Goal: Task Accomplishment & Management: Manage account settings

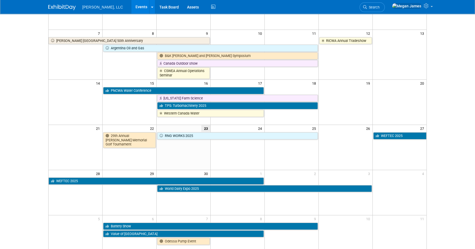
scroll to position [125, 0]
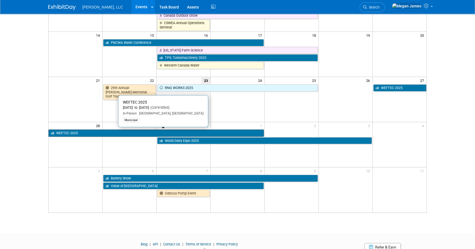
click at [97, 133] on link "WEFTEC 2025" at bounding box center [156, 133] width 215 height 7
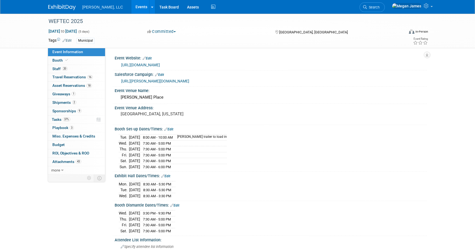
select select "Municipal"
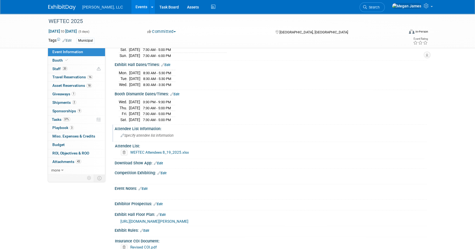
scroll to position [20, 0]
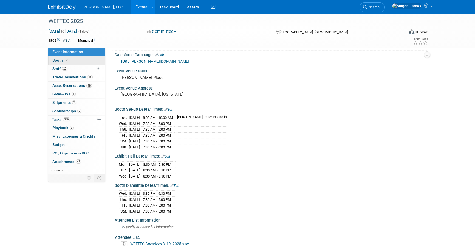
click at [86, 58] on link "Booth" at bounding box center [76, 61] width 57 height 8
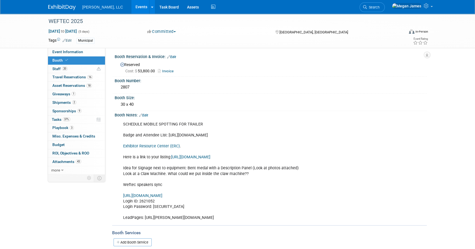
scroll to position [125, 0]
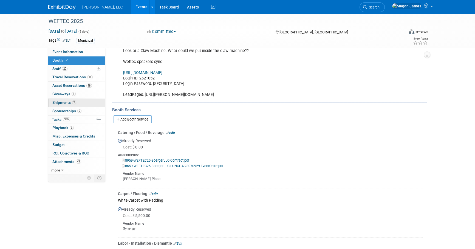
click at [80, 104] on link "2 Shipments 2" at bounding box center [76, 103] width 57 height 8
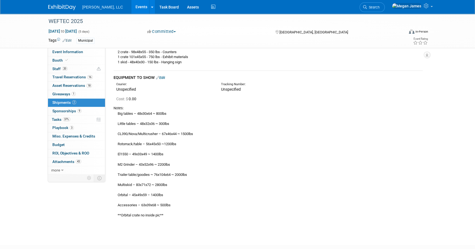
click at [164, 76] on link "Edit" at bounding box center [160, 78] width 9 height 4
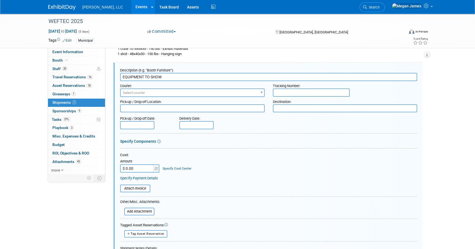
scroll to position [0, 0]
click at [170, 97] on div "Pick-up / Drop-off Location:" at bounding box center [192, 100] width 145 height 7
click at [168, 95] on span "Select courier" at bounding box center [192, 93] width 143 height 8
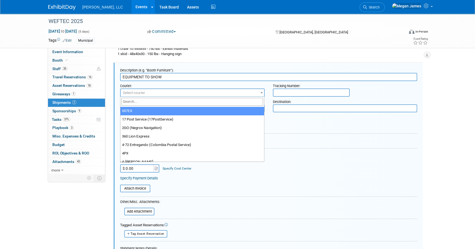
click at [167, 100] on input "search" at bounding box center [193, 102] width 142 height 8
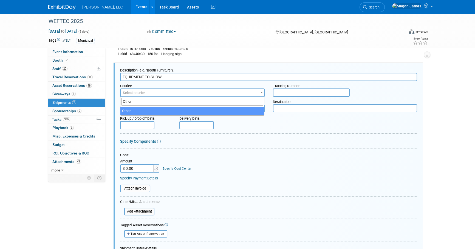
type input "Other"
select select "1"
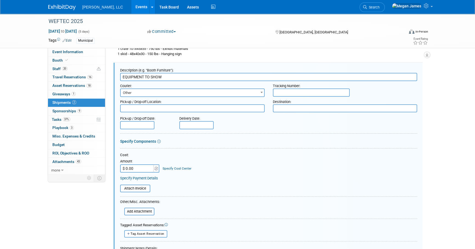
click at [311, 93] on input "text" at bounding box center [311, 93] width 77 height 8
paste input "1797064"
type input "1797064"
click at [131, 107] on textarea at bounding box center [192, 109] width 145 height 8
click at [176, 108] on textarea at bounding box center [192, 109] width 145 height 8
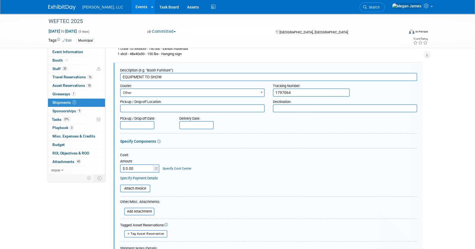
paste textarea "BOERGER 4280 NOREX DRIVE CHASKA, MN 55318, US Phone: 612-435-7338 Contact: Tyle…"
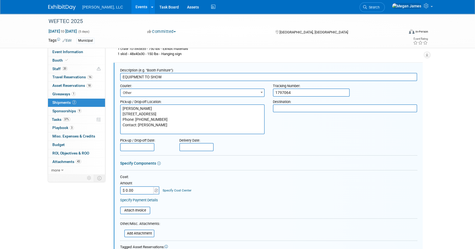
type textarea "BOERGER 4280 NOREX DRIVE CHASKA, MN 55318, US Phone: 612-435-7338 Contact: Tyle…"
click at [343, 109] on textarea at bounding box center [345, 109] width 145 height 8
paste textarea "WEFTEC 2025 McCormick Place South Building Boerger LLC Booth: 2807 FREEMAN 2301…"
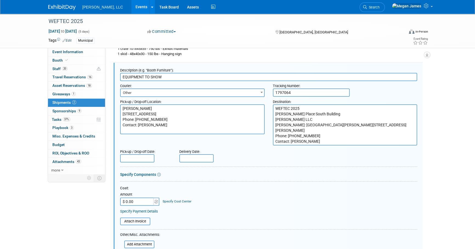
type textarea "WEFTEC 2025 McCormick Place South Building Boerger LLC Booth: 2807 FREEMAN 2301…"
click at [447, 143] on div "WEFTEC 2025 Sep 27, 2025 to Oct 1, 2025 (5 days) Sep 27, 2025 to Oct 1, 2025 Co…" at bounding box center [237, 165] width 475 height 568
click at [143, 161] on input "text" at bounding box center [137, 158] width 34 height 8
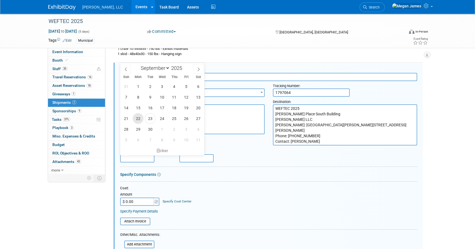
click at [137, 117] on span "22" at bounding box center [138, 118] width 11 height 11
type input "Sep 22, 2025"
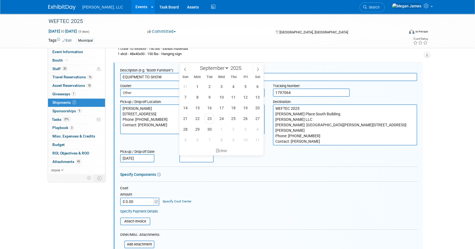
click at [198, 157] on input "text" at bounding box center [196, 158] width 34 height 8
click at [225, 121] on span "24" at bounding box center [221, 118] width 11 height 11
type input "Sep 24, 2025"
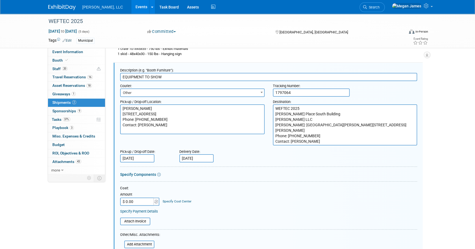
click at [257, 157] on div "Pick-up / Drop-off Date: Sep 22, 2025 Delivery Date: Sep 24, 2025" at bounding box center [268, 155] width 305 height 16
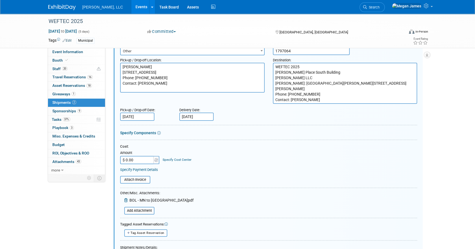
scroll to position [349, 0]
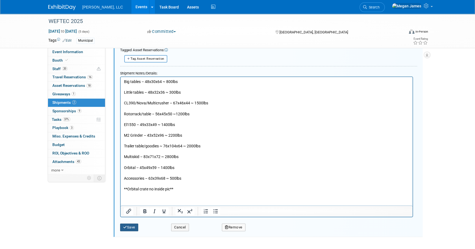
click at [128, 230] on button "Save" at bounding box center [129, 228] width 18 height 8
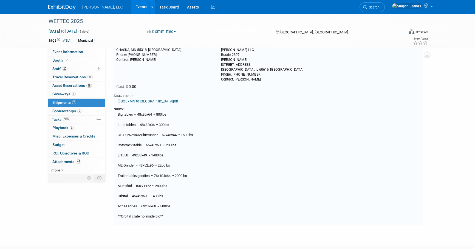
scroll to position [133, 0]
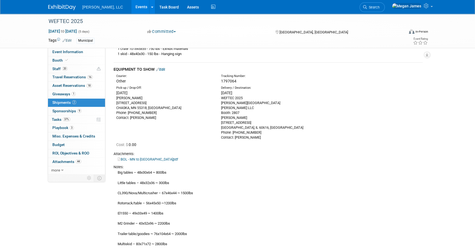
click at [444, 98] on div "WEFTEC 2025 Sep 27, 2025 to Oct 1, 2025 (5 days) Sep 27, 2025 to Oct 1, 2025 Co…" at bounding box center [237, 88] width 475 height 414
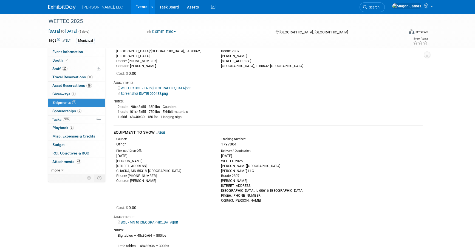
scroll to position [83, 0]
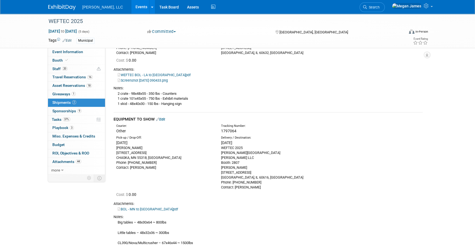
click at [451, 134] on div "WEFTEC 2025 Sep 27, 2025 to Oct 1, 2025 (5 days) Sep 27, 2025 to Oct 1, 2025 Co…" at bounding box center [237, 138] width 475 height 414
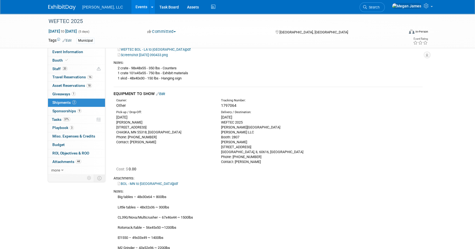
scroll to position [108, 0]
click at [258, 206] on div "Big tables – 48x30x64 ~ 800lbs Little tables – 48x32x36 ~ 300lbs CL390/Nova/Mul…" at bounding box center [268, 249] width 309 height 108
click at [366, 171] on div "Cost: $ 0.00" at bounding box center [269, 169] width 306 height 5
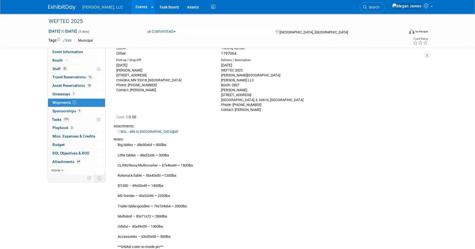
scroll to position [226, 0]
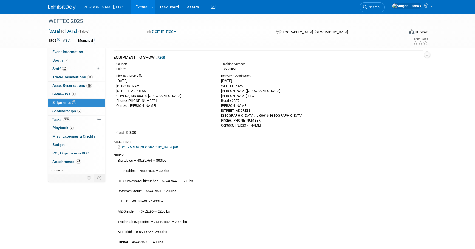
scroll to position [147, 0]
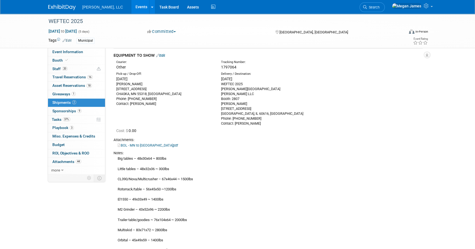
click at [126, 147] on link "BOL - MN to IL.pdf" at bounding box center [148, 145] width 60 height 4
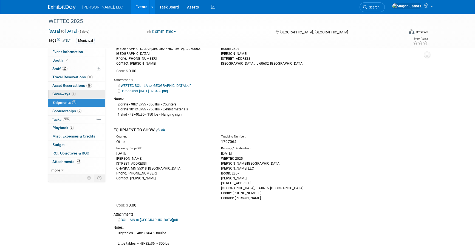
scroll to position [72, 0]
click at [80, 61] on link "Booth" at bounding box center [76, 61] width 57 height 8
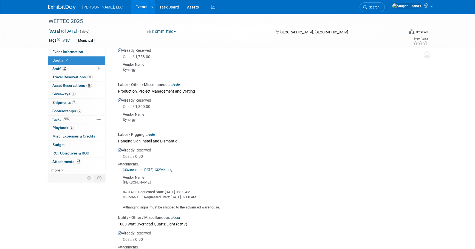
scroll to position [549, 0]
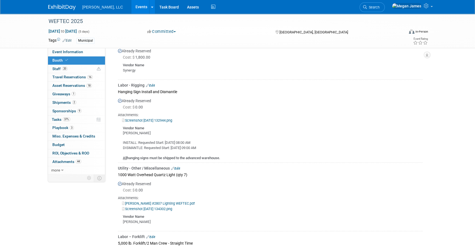
drag, startPoint x: 196, startPoint y: 141, endPoint x: 123, endPoint y: 141, distance: 73.3
click at [123, 141] on div "INSTALL: Requested Start: Sep 24, 2025 08:00 AM DISMANTLE: Requested Start: Oct…" at bounding box center [270, 148] width 305 height 25
click at [232, 139] on div "INSTALL: Requested Start: Sep 24, 2025 08:00 AM DISMANTLE: Requested Start: Oct…" at bounding box center [270, 148] width 305 height 25
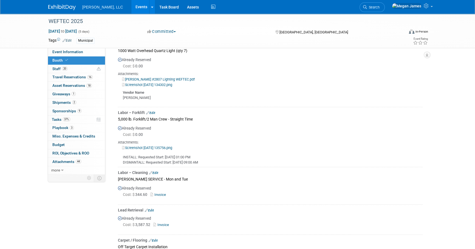
scroll to position [673, 0]
drag, startPoint x: 181, startPoint y: 156, endPoint x: 120, endPoint y: 155, distance: 60.6
click at [120, 155] on div "INSTALL: Requested Start: Sep 24, 2025 01:00 PM DISMANTALL: Requested Start: Oc…" at bounding box center [270, 157] width 305 height 15
click at [230, 162] on div "INSTALL: Requested Start: Sep 24, 2025 01:00 PM DISMANTALL: Requested Start: Oc…" at bounding box center [270, 157] width 305 height 15
drag, startPoint x: 218, startPoint y: 161, endPoint x: 118, endPoint y: 112, distance: 111.7
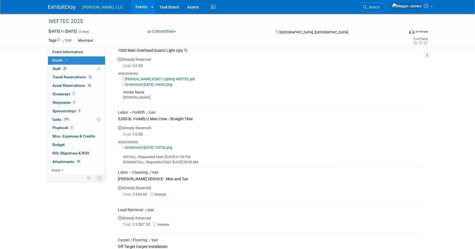
click at [118, 112] on td "Labor – Forklift Edit 5,000 lb. Forklift/2 Man Crew - Straight Time Already Res…" at bounding box center [270, 137] width 305 height 60
click at [358, 156] on div "INSTALL: Requested Start: Sep 24, 2025 01:00 PM DISMANTALL: Requested Start: Oc…" at bounding box center [270, 157] width 305 height 15
drag, startPoint x: 241, startPoint y: 162, endPoint x: 125, endPoint y: 106, distance: 129.3
click at [125, 107] on td "Labor – Forklift Edit 5,000 lb. Forklift/2 Man Crew - Straight Time Already Res…" at bounding box center [270, 137] width 305 height 60
drag, startPoint x: 125, startPoint y: 106, endPoint x: 320, endPoint y: 153, distance: 200.6
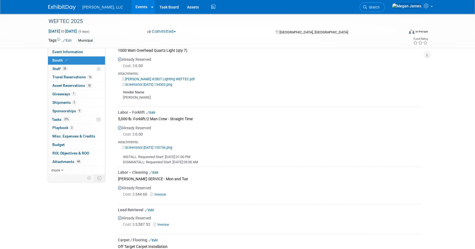
click at [320, 153] on div "INSTALL: Requested Start: Sep 24, 2025 01:00 PM DISMANTALL: Requested Start: Oc…" at bounding box center [270, 157] width 305 height 15
click at [86, 103] on link "2 Shipments 2" at bounding box center [76, 103] width 57 height 8
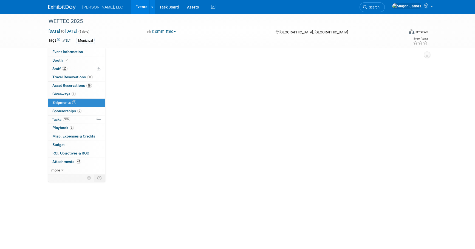
scroll to position [0, 0]
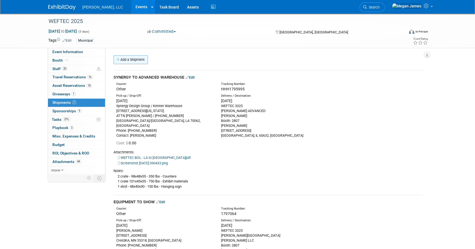
click at [134, 59] on link "Add a Shipment" at bounding box center [131, 59] width 34 height 9
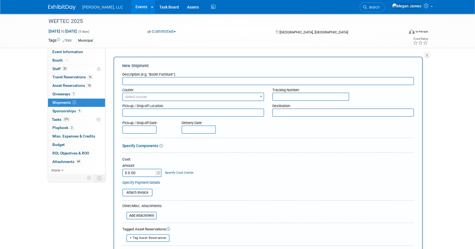
click at [149, 82] on input "text" at bounding box center [268, 81] width 292 height 8
click at [148, 81] on input "text" at bounding box center [268, 81] width 292 height 8
click at [315, 132] on div "Pick-up / Drop-off Date: Delivery Date:" at bounding box center [268, 126] width 300 height 16
click at [145, 82] on input "text" at bounding box center [268, 81] width 292 height 8
click at [163, 69] on div "New Shipment Description (e.g. "Booth Furniture"): Courier: 007EX 17 Post Servi…" at bounding box center [268, 182] width 309 height 250
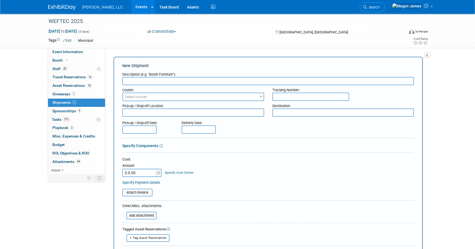
drag, startPoint x: 119, startPoint y: 66, endPoint x: 303, endPoint y: 148, distance: 202.0
click at [303, 148] on div "New Shipment Description (e.g. "Booth Furniture"): Courier: 007EX 17 Post Servi…" at bounding box center [268, 182] width 309 height 250
drag, startPoint x: 303, startPoint y: 148, endPoint x: 263, endPoint y: 123, distance: 47.3
click at [303, 148] on form "Description (e.g. "Booth Furniture"): Courier: 007EX 17 Post Service (17PostSer…" at bounding box center [268, 185] width 292 height 231
click at [151, 84] on input "text" at bounding box center [268, 81] width 292 height 8
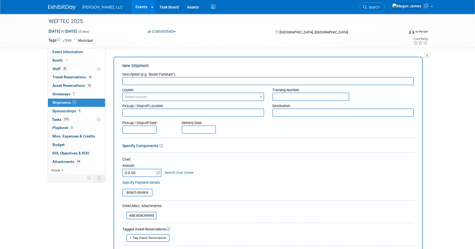
drag, startPoint x: 124, startPoint y: 66, endPoint x: 203, endPoint y: 75, distance: 79.3
click at [203, 75] on div "New Shipment Description (e.g. "Booth Furniture"): Courier: 007EX 17 Post Servi…" at bounding box center [268, 182] width 309 height 250
drag, startPoint x: 203, startPoint y: 75, endPoint x: 197, endPoint y: 74, distance: 5.5
click at [203, 75] on div "Description (e.g. "Booth Furniture"):" at bounding box center [268, 73] width 292 height 7
drag, startPoint x: 183, startPoint y: 74, endPoint x: 119, endPoint y: 63, distance: 65.4
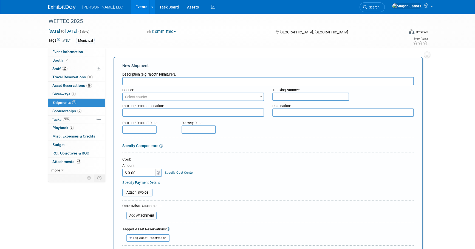
click at [119, 63] on div "New Shipment Description (e.g. "Booth Furniture"): Courier: 007EX 17 Post Servi…" at bounding box center [268, 182] width 309 height 250
drag, startPoint x: 119, startPoint y: 63, endPoint x: 120, endPoint y: 66, distance: 3.4
click at [120, 66] on div "New Shipment Description (e.g. "Booth Furniture"): Courier: 007EX 17 Post Servi…" at bounding box center [268, 182] width 309 height 250
drag, startPoint x: 122, startPoint y: 64, endPoint x: 183, endPoint y: 71, distance: 61.1
click at [183, 71] on div "New Shipment Description (e.g. "Booth Furniture"): Courier: 007EX 17 Post Servi…" at bounding box center [268, 182] width 309 height 250
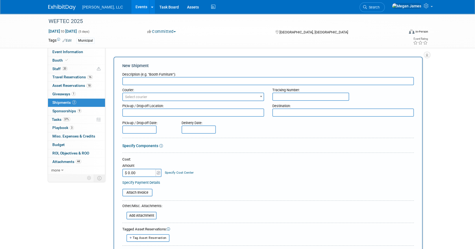
click at [182, 73] on div "Description (e.g. "Booth Furniture"):" at bounding box center [268, 73] width 292 height 7
drag, startPoint x: 182, startPoint y: 73, endPoint x: 121, endPoint y: 66, distance: 61.3
click at [121, 66] on div "New Shipment Description (e.g. "Booth Furniture"): Courier: 007EX 17 Post Servi…" at bounding box center [268, 182] width 309 height 250
drag, startPoint x: 121, startPoint y: 66, endPoint x: 126, endPoint y: 68, distance: 5.3
click at [126, 68] on div "New Shipment" at bounding box center [268, 66] width 292 height 6
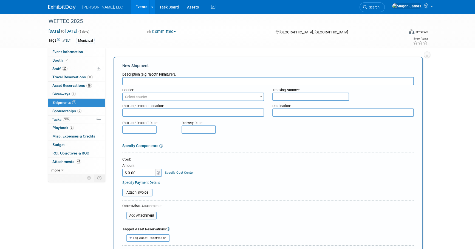
drag, startPoint x: 125, startPoint y: 66, endPoint x: 185, endPoint y: 77, distance: 60.8
click at [185, 77] on div "New Shipment Description (e.g. "Booth Furniture"): Courier: 007EX 17 Post Servi…" at bounding box center [268, 182] width 309 height 250
click at [185, 75] on div "Description (e.g. "Booth Furniture"):" at bounding box center [268, 73] width 292 height 7
drag, startPoint x: 169, startPoint y: 72, endPoint x: 114, endPoint y: 63, distance: 55.6
click at [114, 63] on div "New Shipment Description (e.g. "Booth Furniture"): Courier: 007EX 17 Post Servi…" at bounding box center [268, 182] width 309 height 250
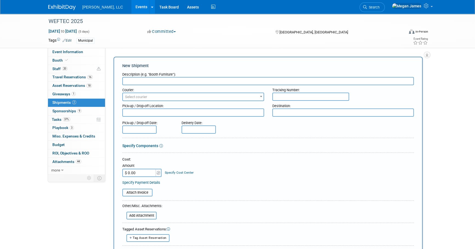
drag, startPoint x: 114, startPoint y: 63, endPoint x: 128, endPoint y: 71, distance: 16.8
click at [129, 71] on div "Description (e.g. "Booth Furniture"):" at bounding box center [268, 73] width 292 height 7
drag, startPoint x: 122, startPoint y: 66, endPoint x: 184, endPoint y: 74, distance: 62.5
click at [184, 74] on div "New Shipment Description (e.g. "Booth Furniture"): Courier: 007EX 17 Post Servi…" at bounding box center [268, 182] width 309 height 250
click at [184, 74] on div "Description (e.g. "Booth Furniture"):" at bounding box center [268, 73] width 292 height 7
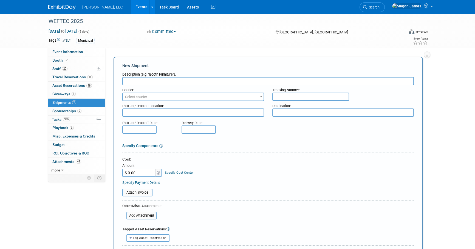
drag, startPoint x: 179, startPoint y: 74, endPoint x: 124, endPoint y: 65, distance: 56.3
click at [124, 65] on div "New Shipment Description (e.g. "Booth Furniture"): Courier: 007EX 17 Post Servi…" at bounding box center [268, 182] width 309 height 250
click at [124, 65] on div "New Shipment" at bounding box center [268, 66] width 292 height 6
drag, startPoint x: 122, startPoint y: 64, endPoint x: 177, endPoint y: 74, distance: 56.0
click at [177, 74] on div "New Shipment Description (e.g. "Booth Furniture"): Courier: 007EX 17 Post Servi…" at bounding box center [268, 182] width 309 height 250
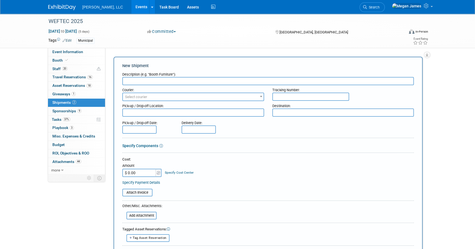
drag, startPoint x: 177, startPoint y: 74, endPoint x: 182, endPoint y: 80, distance: 7.6
click at [182, 80] on input "text" at bounding box center [268, 81] width 292 height 8
click at [187, 77] on input "text" at bounding box center [268, 81] width 292 height 8
click at [187, 81] on input "text" at bounding box center [268, 81] width 292 height 8
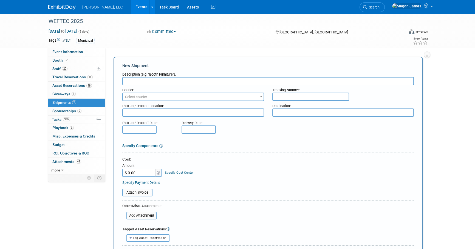
click at [226, 79] on input "text" at bounding box center [268, 81] width 292 height 8
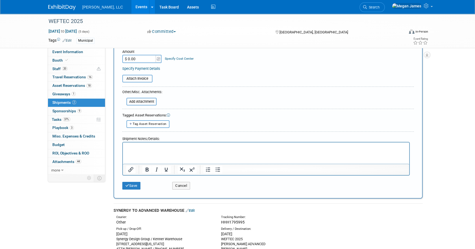
scroll to position [150, 0]
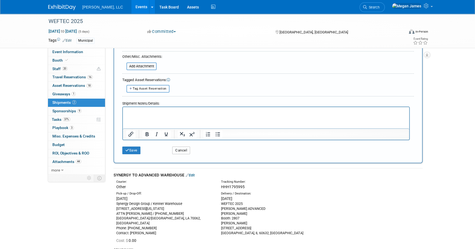
drag, startPoint x: 183, startPoint y: 151, endPoint x: 391, endPoint y: 159, distance: 207.8
click at [183, 151] on button "Cancel" at bounding box center [181, 151] width 18 height 8
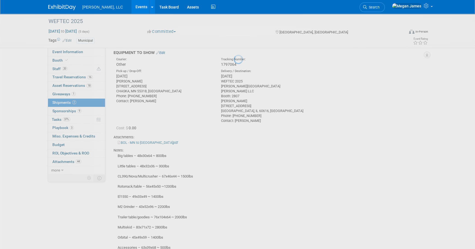
scroll to position [0, 0]
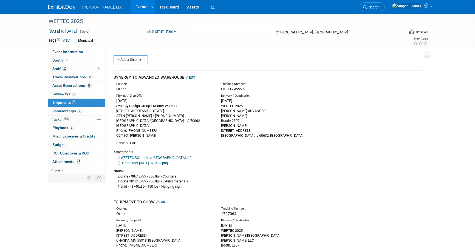
click at [452, 159] on div "WEFTEC 2025 Sep 27, 2025 to Oct 1, 2025 (5 days) Sep 27, 2025 to Oct 1, 2025 Co…" at bounding box center [237, 221] width 475 height 414
click at [131, 7] on link "Events" at bounding box center [141, 7] width 20 height 14
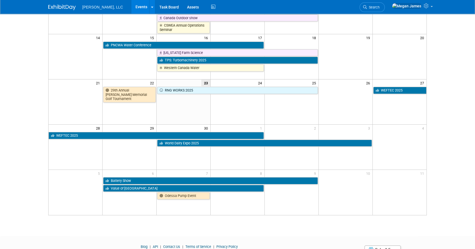
scroll to position [47, 0]
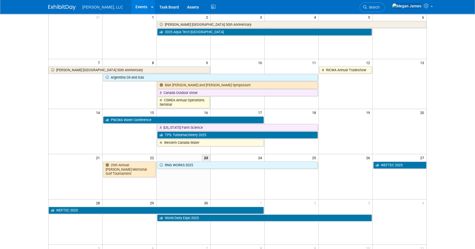
drag, startPoint x: 184, startPoint y: 136, endPoint x: 190, endPoint y: 137, distance: 5.8
click at [184, 136] on link "TPS: Turbomachinery 2025" at bounding box center [237, 135] width 161 height 7
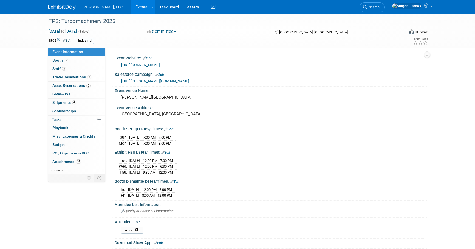
select select "Industrial"
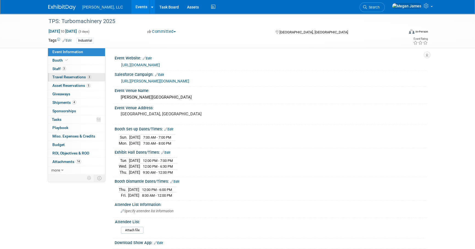
click at [81, 77] on span "Travel Reservations 3" at bounding box center [71, 77] width 39 height 4
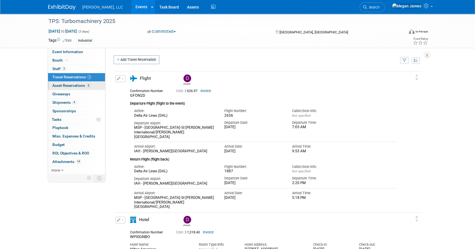
click at [91, 84] on link "5 Asset Reservations 5" at bounding box center [76, 86] width 57 height 8
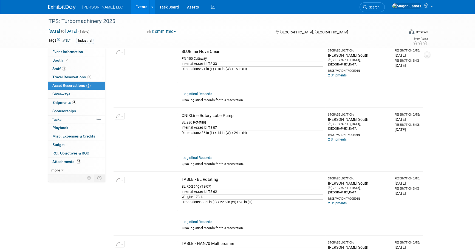
scroll to position [100, 0]
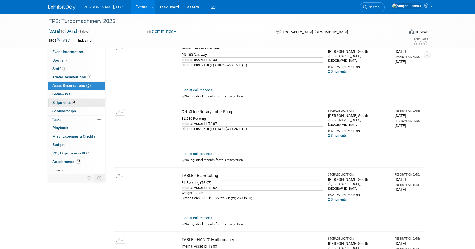
click at [80, 101] on link "4 Shipments 4" at bounding box center [76, 103] width 57 height 8
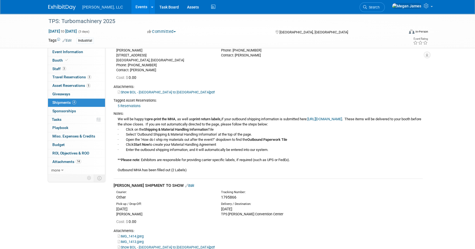
scroll to position [0, 0]
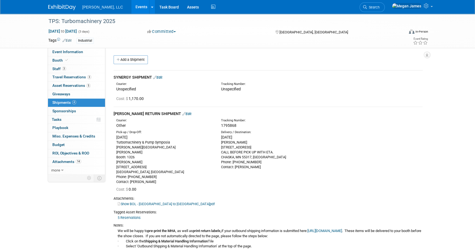
click at [308, 146] on div "BOERGER 4280 NOREX DRIVE CALL BEFORE PICK UP WITH ETA. CHASKA, MN 55317, US Pho…" at bounding box center [269, 155] width 97 height 30
drag, startPoint x: 123, startPoint y: 6, endPoint x: 139, endPoint y: 10, distance: 16.5
click at [131, 6] on link "Events" at bounding box center [141, 7] width 20 height 14
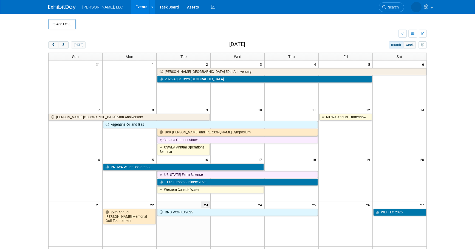
scroll to position [100, 0]
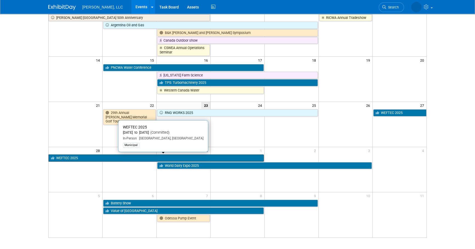
click at [90, 159] on link "WEFTEC 2025" at bounding box center [156, 158] width 215 height 7
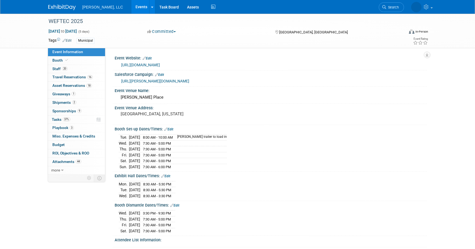
select select "Municipal"
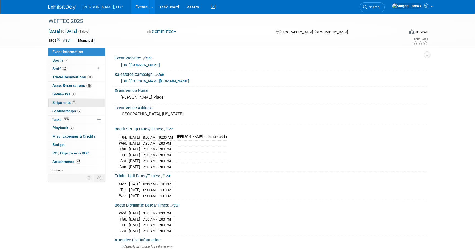
click at [81, 103] on link "2 Shipments 2" at bounding box center [76, 103] width 57 height 8
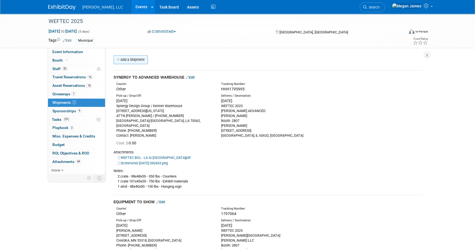
drag, startPoint x: 129, startPoint y: 58, endPoint x: 162, endPoint y: 68, distance: 34.4
click at [129, 58] on link "Add a Shipment" at bounding box center [131, 59] width 34 height 9
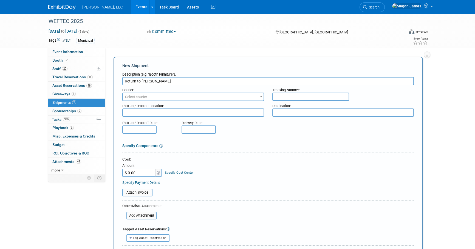
type input "Return to Boerger"
click at [138, 96] on span "Select courier" at bounding box center [136, 97] width 22 height 4
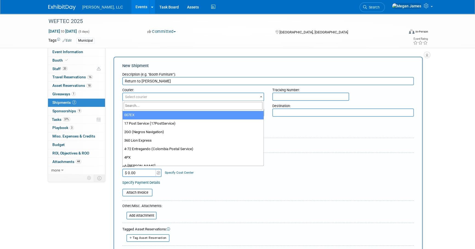
click at [138, 105] on input "search" at bounding box center [193, 106] width 139 height 8
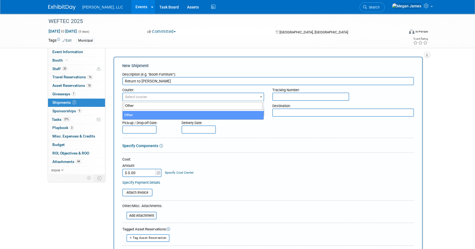
type input "Other"
select select "1"
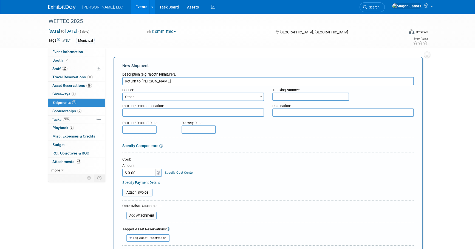
click at [298, 95] on input "text" at bounding box center [310, 97] width 77 height 8
paste input "1797065"
type input "1797065"
click at [156, 110] on textarea at bounding box center [193, 113] width 142 height 8
paste textarea "WEFTEC 2025 McCormick Place South Building Boerger LLC Booth: 2807 FREEMAN 2301…"
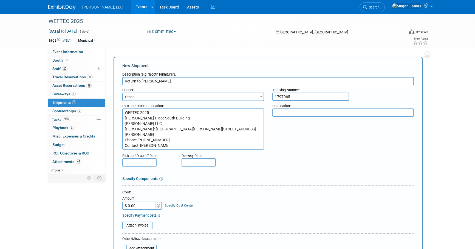
scroll to position [10, 0]
type textarea "WEFTEC 2025 McCormick Place South Building Boerger LLC Booth: 2807 FREEMAN 2301…"
click at [305, 112] on textarea at bounding box center [343, 113] width 142 height 8
paste textarea "BOERGER 4280 NOREX DRIVE CHASKA, MN 55318, US Phone: 952-564-7082 Contact: CHAR…"
type textarea "BOERGER 4280 NOREX DRIVE CHASKA, MN 55318, US Phone: 952-564-7082 Contact: CHAR…"
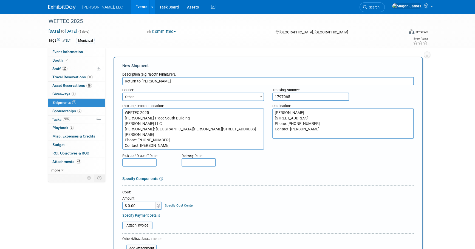
click at [135, 162] on input "text" at bounding box center [139, 163] width 34 height 8
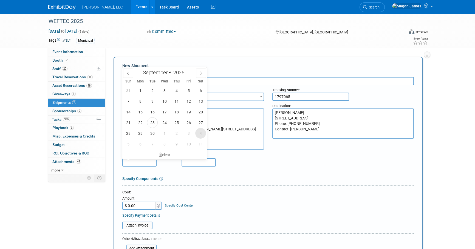
click at [200, 134] on span "4" at bounding box center [200, 133] width 11 height 11
type input "[DATE]"
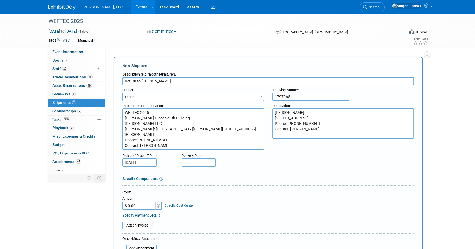
click at [206, 159] on input "text" at bounding box center [199, 163] width 34 height 8
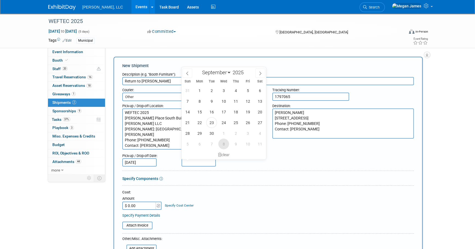
click at [222, 147] on span "8" at bounding box center [223, 144] width 11 height 11
type input "Oct 8, 2025"
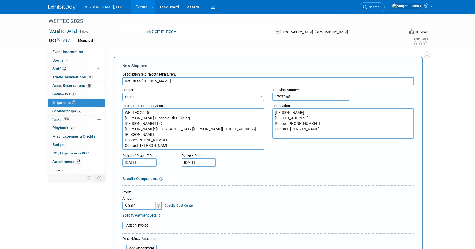
click at [279, 176] on div "Specify Components" at bounding box center [268, 178] width 292 height 5
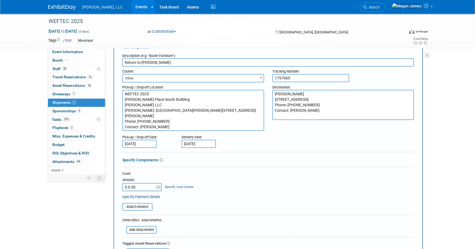
scroll to position [100, 0]
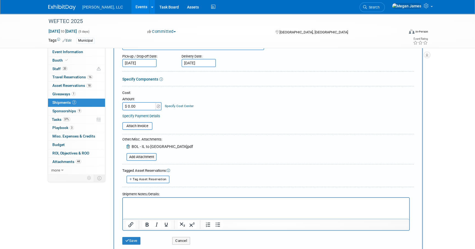
click at [252, 179] on div "Tag Asset Reservation" at bounding box center [268, 179] width 292 height 7
drag, startPoint x: 231, startPoint y: 170, endPoint x: 231, endPoint y: 173, distance: 3.1
click at [231, 170] on div "Tagged Asset Reservations:" at bounding box center [268, 170] width 292 height 5
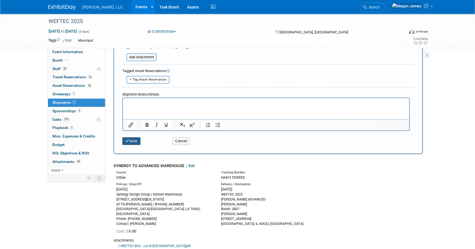
click at [135, 137] on button "Save" at bounding box center [131, 141] width 18 height 8
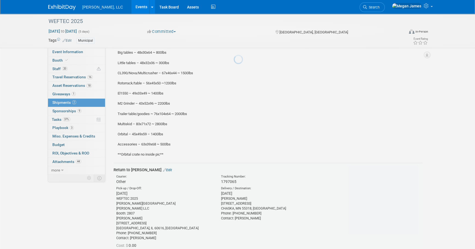
scroll to position [330, 0]
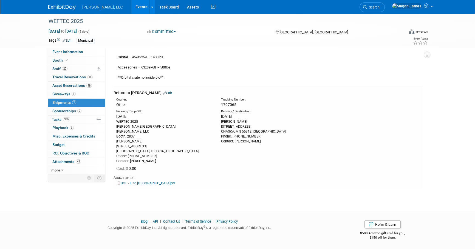
click at [163, 92] on link "Edit" at bounding box center [167, 93] width 9 height 4
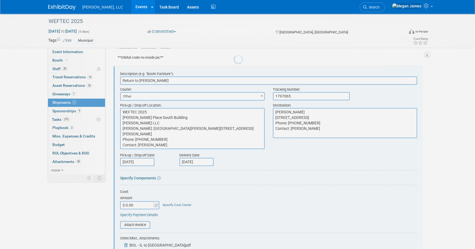
scroll to position [0, 0]
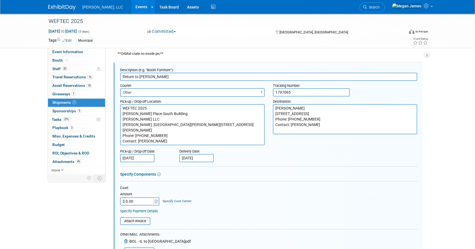
click at [122, 76] on input "Return to Boerger" at bounding box center [268, 77] width 297 height 8
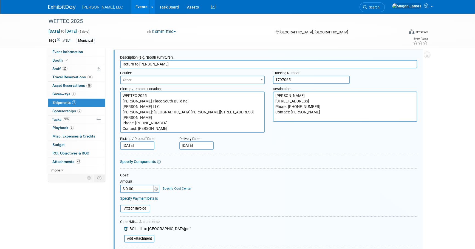
scroll to position [478, 0]
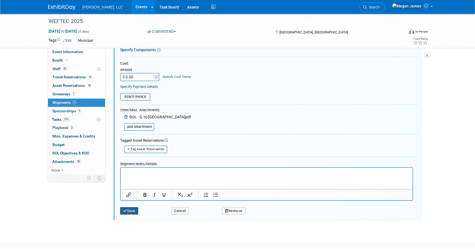
click at [136, 209] on button "Save" at bounding box center [129, 211] width 18 height 8
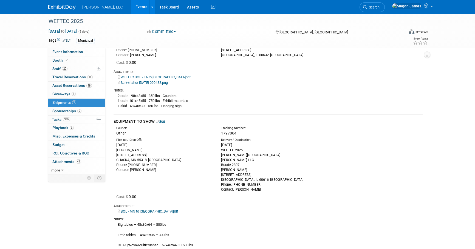
click at [162, 121] on link "Edit" at bounding box center [160, 122] width 9 height 4
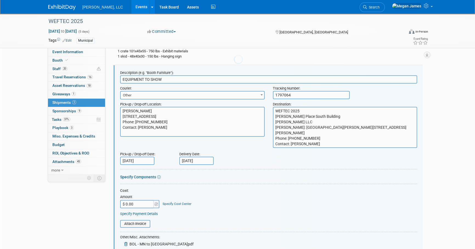
scroll to position [133, 0]
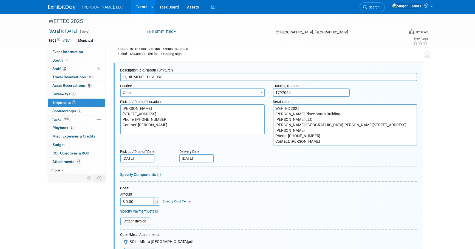
drag, startPoint x: 143, startPoint y: 74, endPoint x: 109, endPoint y: 72, distance: 34.9
click at [109, 72] on div "Event Information Event Info Booth Booth 20 Staff 20 Staff 16 Travel Reservatio…" at bounding box center [237, 215] width 387 height 668
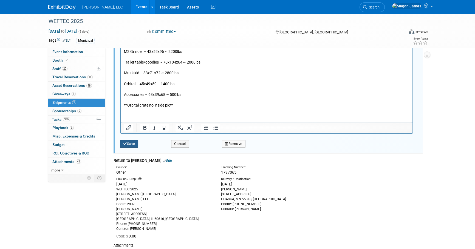
type input "Boerger EQUIPMENT TO SHOW"
click at [131, 144] on button "Save" at bounding box center [129, 144] width 18 height 8
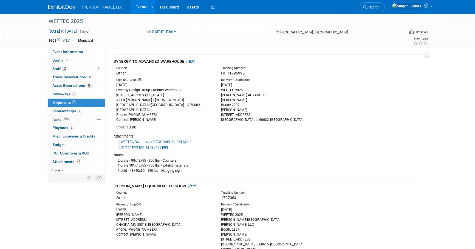
scroll to position [0, 0]
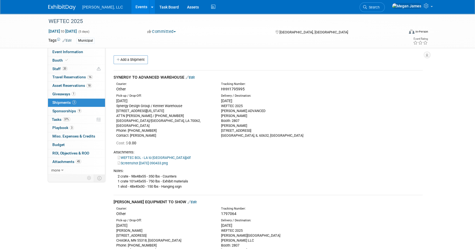
drag, startPoint x: 116, startPoint y: 177, endPoint x: 197, endPoint y: 193, distance: 82.3
click at [197, 193] on td "SYNERGY TO ADVANCED WAREHOUSE Edit Courier: Other Tracking Number: 2621 Delawar…" at bounding box center [268, 133] width 309 height 125
drag, startPoint x: 197, startPoint y: 193, endPoint x: 193, endPoint y: 188, distance: 6.0
click at [193, 188] on div "2 crate - 98x48x55 - 350 lbs - Counters 1 crate 101x45x55 - 750 lbs - Exhibit m…" at bounding box center [268, 182] width 309 height 16
drag, startPoint x: 184, startPoint y: 187, endPoint x: 118, endPoint y: 176, distance: 67.6
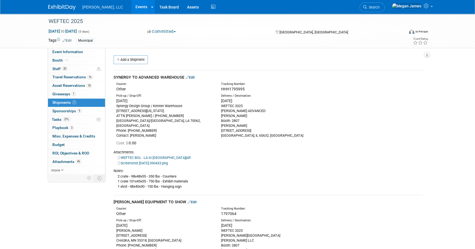
click at [118, 176] on div "2 crate - 98x48x55 - 350 lbs - Counters 1 crate 101x45x55 - 750 lbs - Exhibit m…" at bounding box center [268, 182] width 309 height 16
click at [357, 161] on div "Screenshot 2025-09-18 090433.png" at bounding box center [268, 162] width 309 height 5
click at [159, 158] on link "WEFTEC BOL - LA to IL.pdf" at bounding box center [154, 158] width 73 height 4
drag, startPoint x: 134, startPoint y: 181, endPoint x: 115, endPoint y: 176, distance: 19.5
click at [115, 176] on div "2 crate - 98x48x55 - 350 lbs - Counters 1 crate 101x45x55 - 750 lbs - Exhibit m…" at bounding box center [268, 182] width 309 height 16
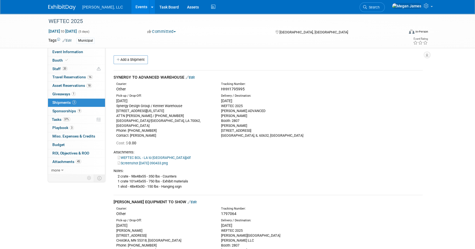
copy div "2 crate - 98x48x55 - 350 lbs - Counters 1 crate 101x45x55 - 750 lbs - Exhibit m…"
click at [297, 153] on div "Attachments:" at bounding box center [268, 152] width 309 height 5
drag, startPoint x: 214, startPoint y: 145, endPoint x: 188, endPoint y: 177, distance: 40.5
click at [214, 145] on div "Cost: $ 0.00" at bounding box center [269, 142] width 306 height 5
click at [157, 157] on link "WEFTEC BOL - LA to IL.pdf" at bounding box center [154, 158] width 73 height 4
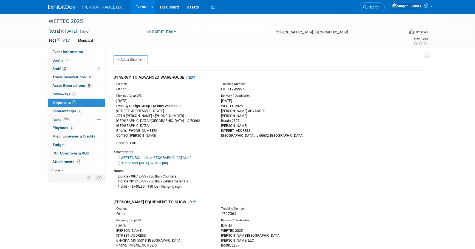
click at [339, 170] on div "Notes:" at bounding box center [268, 171] width 309 height 5
click at [340, 163] on div "Screenshot 2025-09-18 090433.png" at bounding box center [268, 162] width 309 height 5
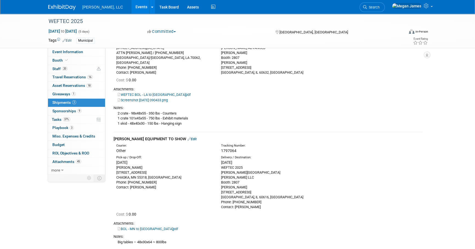
scroll to position [174, 0]
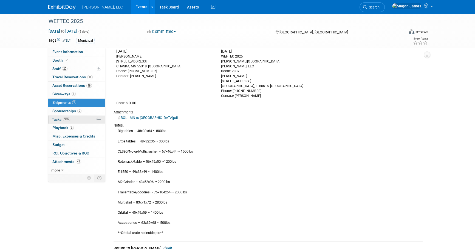
click at [68, 122] on link "37% Tasks 37%" at bounding box center [76, 120] width 57 height 8
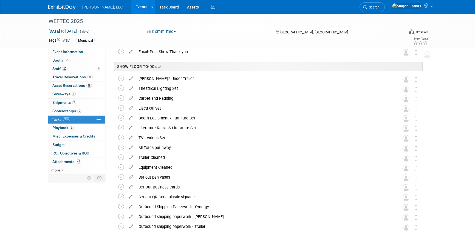
scroll to position [397, 0]
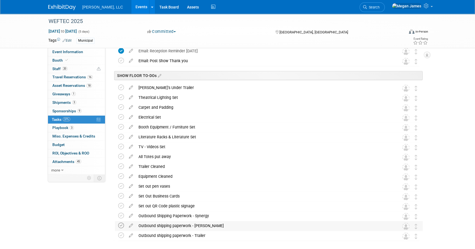
click at [121, 226] on icon at bounding box center [121, 226] width 6 height 6
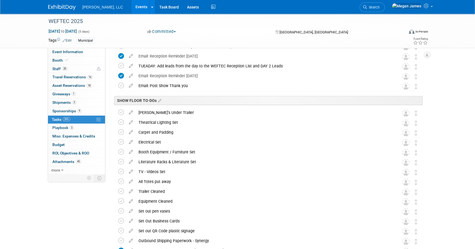
scroll to position [422, 0]
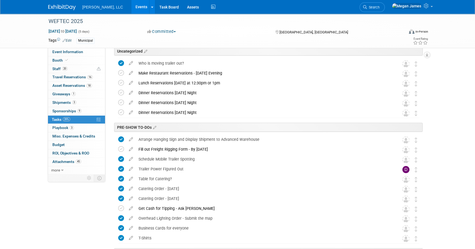
scroll to position [0, 0]
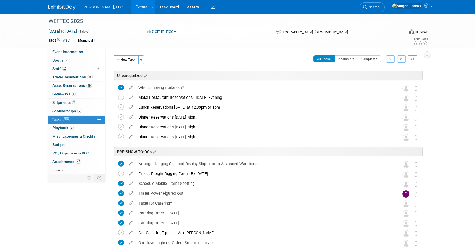
click at [131, 10] on link "Events" at bounding box center [141, 7] width 20 height 14
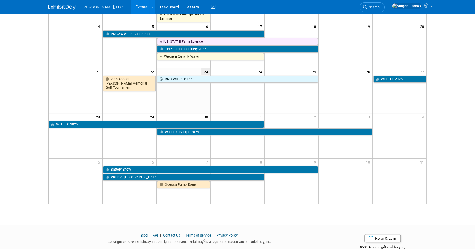
scroll to position [147, 0]
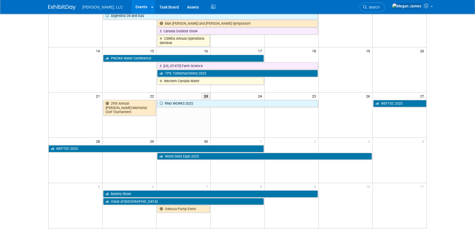
scroll to position [0, 0]
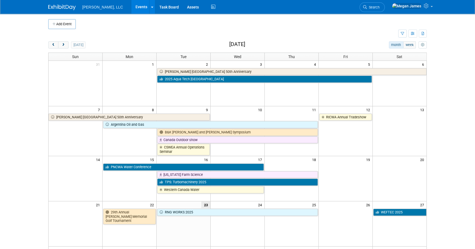
click at [37, 101] on body "[PERSON_NAME], LLC Events Add Event Bulk Upload Events Shareable Event Boards R…" at bounding box center [237, 124] width 475 height 249
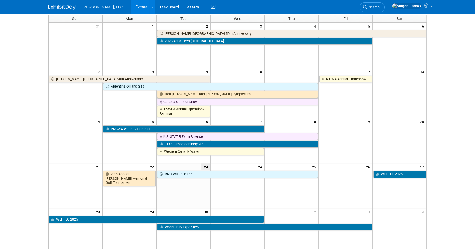
scroll to position [75, 0]
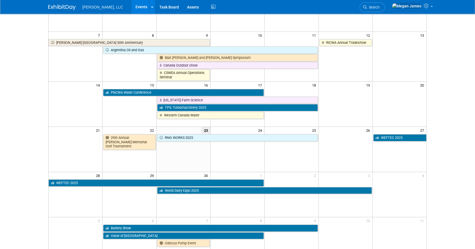
click at [441, 129] on body "[PERSON_NAME], LLC Events Add Event Bulk Upload Events Shareable Event Boards R…" at bounding box center [237, 49] width 475 height 249
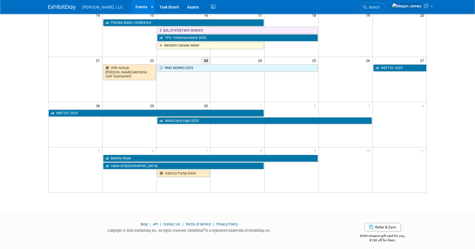
scroll to position [147, 0]
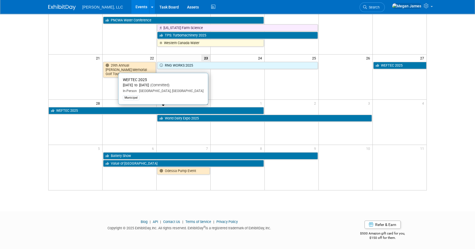
click at [64, 110] on link "WEFTEC 2025" at bounding box center [156, 110] width 215 height 7
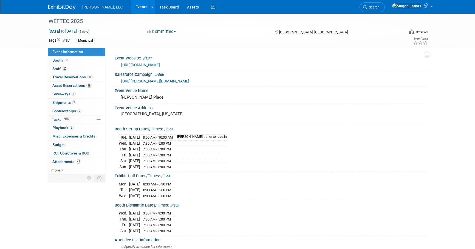
select select "Municipal"
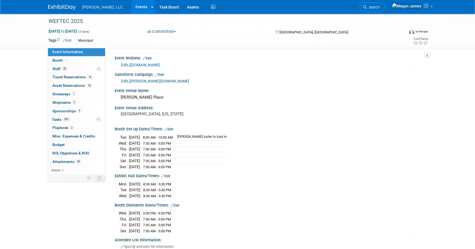
click at [464, 112] on div "WEFTEC 2025 [DATE] to [DATE] (5 days) [DATE] to [DATE] Committed Committed Cons…" at bounding box center [237, 204] width 475 height 380
click at [458, 162] on div "WEFTEC 2025 Sep 27, 2025 to Oct 1, 2025 (5 days) Sep 27, 2025 to Oct 1, 2025 Co…" at bounding box center [237, 204] width 475 height 380
click at [71, 61] on link "Booth" at bounding box center [76, 61] width 57 height 8
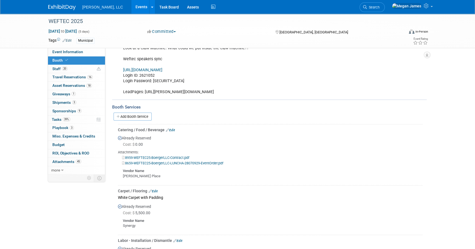
scroll to position [174, 0]
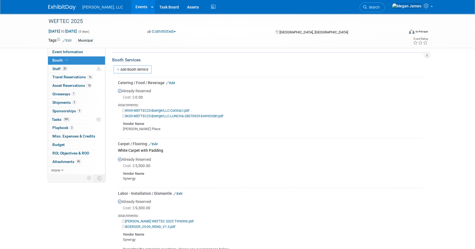
click at [173, 81] on link "Edit" at bounding box center [170, 83] width 9 height 4
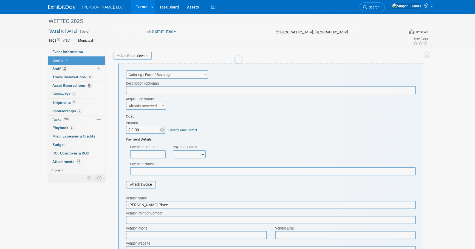
scroll to position [0, 0]
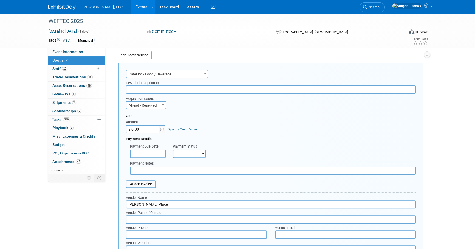
click at [149, 129] on input "$ 0.00" at bounding box center [143, 129] width 34 height 8
type input "$ 22,865.63"
click at [277, 125] on div "Cost: Amount $ 22,865.63 Specify Cost Center Cost Center -- Not Specified --" at bounding box center [271, 124] width 290 height 20
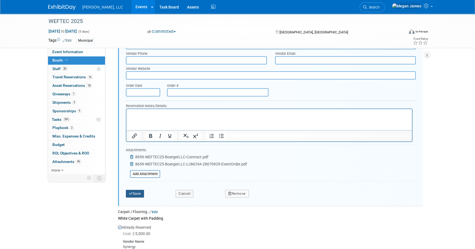
click at [139, 191] on button "Save" at bounding box center [135, 194] width 18 height 8
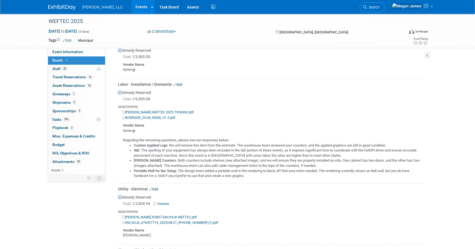
scroll to position [189, 0]
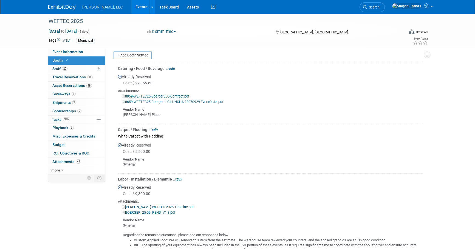
drag, startPoint x: 125, startPoint y: 6, endPoint x: 238, endPoint y: 10, distance: 113.1
click at [131, 6] on link "Events" at bounding box center [141, 7] width 20 height 14
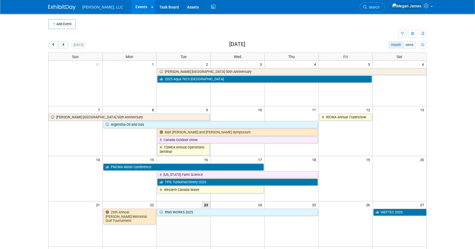
click at [250, 39] on div "Add Event New Event Duplicate Event Warning There is another event in your work…" at bounding box center [237, 181] width 387 height 335
click at [244, 43] on h2 "September 2025" at bounding box center [237, 44] width 16 height 6
drag, startPoint x: 244, startPoint y: 43, endPoint x: 257, endPoint y: 43, distance: 12.1
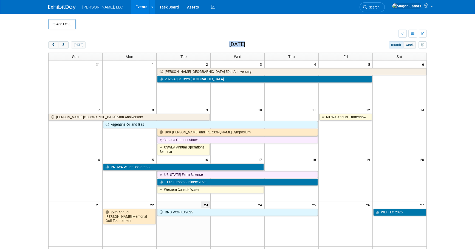
click at [257, 43] on div "today month week September 2025" at bounding box center [237, 44] width 379 height 7
click at [274, 45] on div "today month week September 2025" at bounding box center [237, 44] width 379 height 7
click at [470, 57] on body "Boerger, LLC Events Add Event Bulk Upload Events Shareable Event Boards Recentl…" at bounding box center [237, 124] width 475 height 249
click at [432, 135] on body "Boerger, LLC Events Add Event Bulk Upload Events Shareable Event Boards Recentl…" at bounding box center [237, 124] width 475 height 249
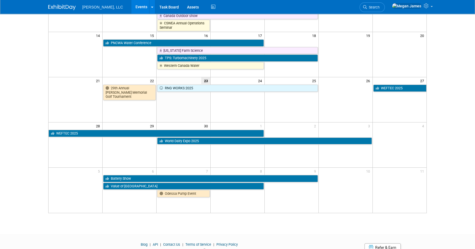
scroll to position [125, 0]
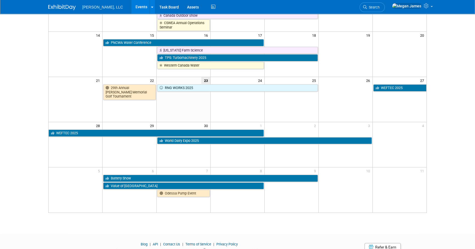
click at [443, 125] on html "Boerger, LLC Events Add Event Bulk Upload Events Shareable Event Boards Recentl…" at bounding box center [237, -1] width 475 height 249
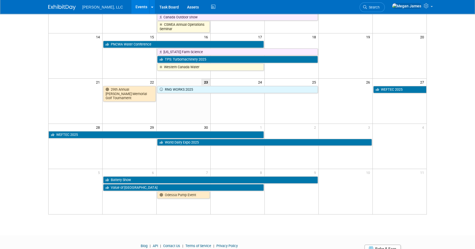
scroll to position [147, 0]
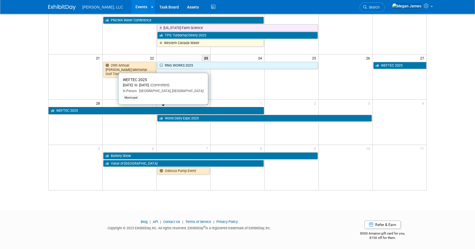
click at [60, 109] on link "WEFTEC 2025" at bounding box center [156, 110] width 215 height 7
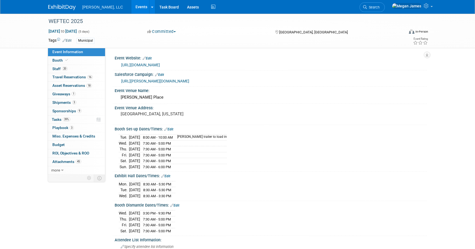
select select "Municipal"
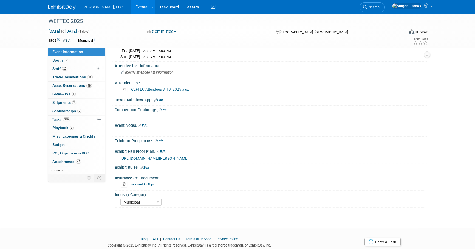
scroll to position [195, 0]
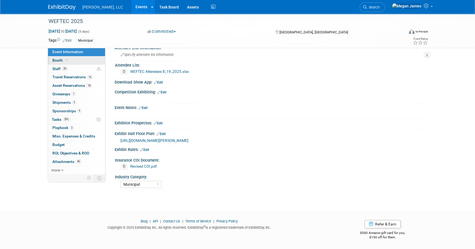
click at [73, 61] on link "Booth" at bounding box center [76, 61] width 57 height 8
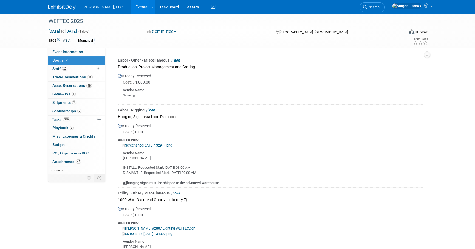
scroll to position [499, 0]
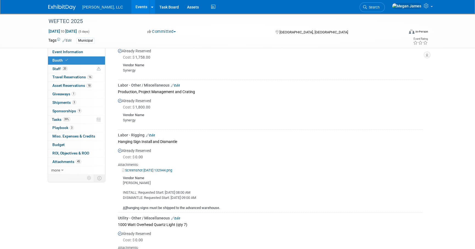
click at [155, 207] on b "All hanging signs must be shipped to the advanced warehouse." at bounding box center [171, 208] width 97 height 4
drag, startPoint x: 155, startPoint y: 207, endPoint x: 238, endPoint y: 202, distance: 83.0
click at [236, 201] on div "INSTALL: Requested Start: [DATE] 08:00 AM DISMANTLE: Requested Start: [DATE] 09…" at bounding box center [270, 198] width 305 height 25
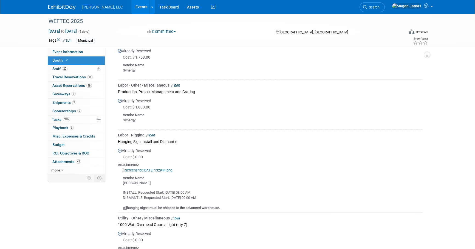
drag, startPoint x: 190, startPoint y: 206, endPoint x: 112, endPoint y: 132, distance: 107.9
click at [112, 132] on div "Event Information Event Info Booth Booth 20 Staff 20 Staff 16 Travel Reservatio…" at bounding box center [237, 74] width 387 height 1119
drag, startPoint x: 112, startPoint y: 132, endPoint x: 283, endPoint y: 153, distance: 172.3
click at [283, 151] on div "Already Reserved Cost: $ 0.00 Attachments: Screenshot [DATE] 132944.png All" at bounding box center [270, 178] width 305 height 66
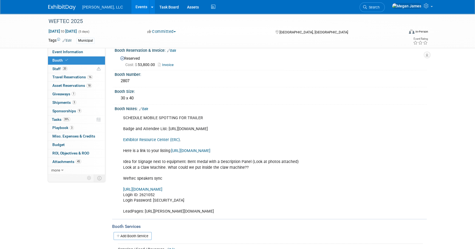
scroll to position [0, 0]
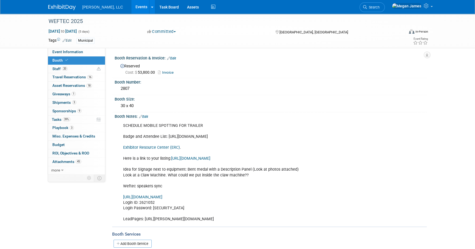
click at [131, 9] on link "Events" at bounding box center [141, 7] width 20 height 14
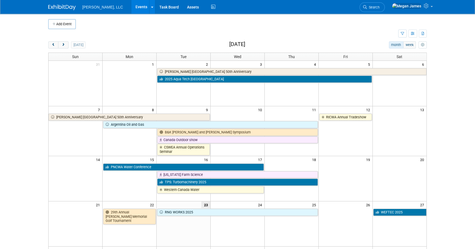
click at [443, 134] on body "[PERSON_NAME], LLC Events Add Event Bulk Upload Events Shareable Event Boards R…" at bounding box center [237, 124] width 475 height 249
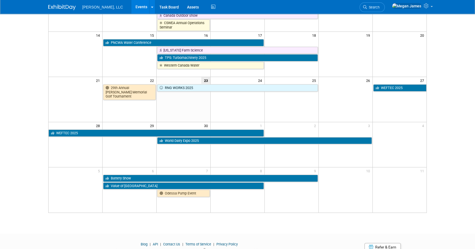
click at [440, 115] on body "[PERSON_NAME], LLC Events Add Event Bulk Upload Events Shareable Event Boards R…" at bounding box center [237, -1] width 475 height 249
click at [451, 125] on html "[PERSON_NAME], LLC Events Add Event Bulk Upload Events Shareable Event Boards R…" at bounding box center [237, -1] width 475 height 249
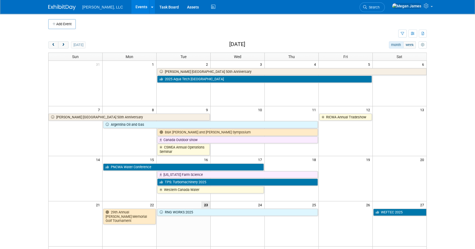
scroll to position [147, 0]
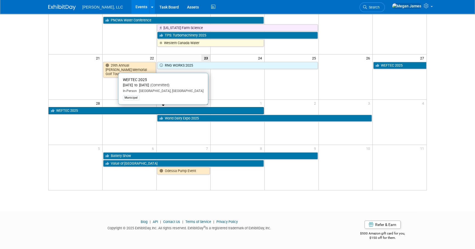
click at [108, 110] on link "WEFTEC 2025" at bounding box center [156, 110] width 215 height 7
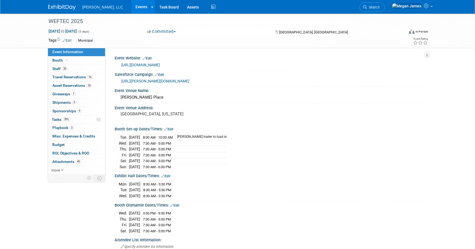
select select "Municipal"
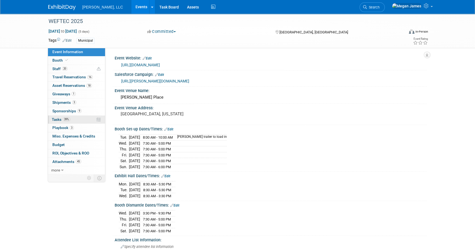
click at [74, 121] on link "39% Tasks 39%" at bounding box center [76, 120] width 57 height 8
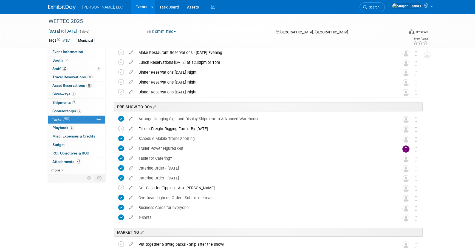
scroll to position [50, 0]
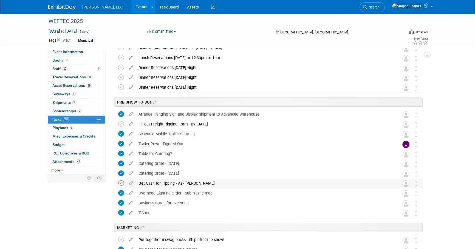
click at [120, 184] on icon at bounding box center [121, 184] width 6 height 6
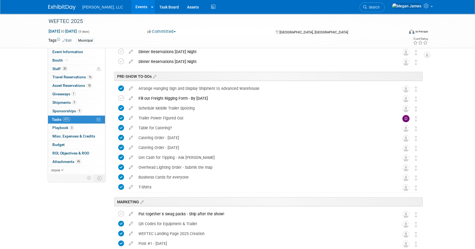
scroll to position [100, 0]
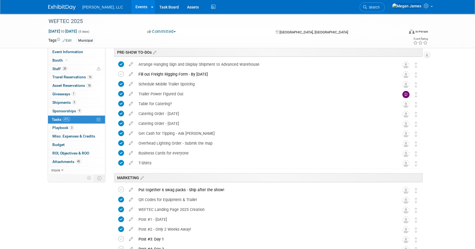
click at [464, 116] on div "WEFTEC 2025 Sep 27, 2025 to Oct 1, 2025 (5 days) Sep 27, 2025 to Oct 1, 2025 Co…" at bounding box center [237, 243] width 475 height 658
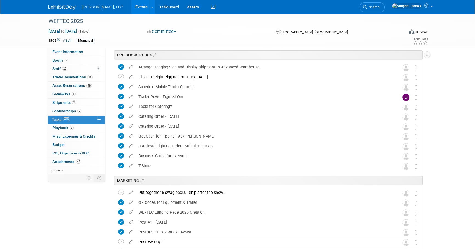
scroll to position [98, 0]
click at [120, 75] on icon at bounding box center [121, 76] width 6 height 6
click at [454, 106] on div "WEFTEC 2025 Sep 27, 2025 to Oct 1, 2025 (5 days) Sep 27, 2025 to Oct 1, 2025 Co…" at bounding box center [237, 245] width 475 height 658
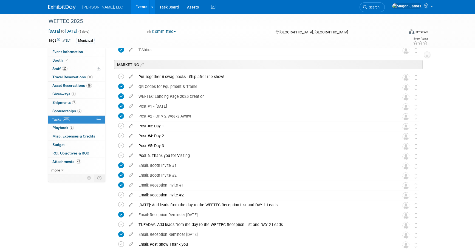
scroll to position [222, 0]
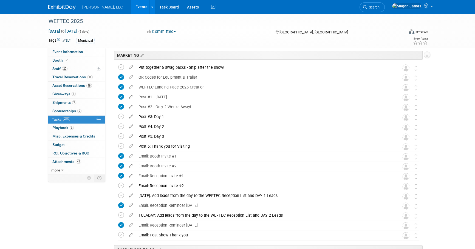
click at [455, 157] on div "WEFTEC 2025 Sep 27, 2025 to Oct 1, 2025 (5 days) Sep 27, 2025 to Oct 1, 2025 Co…" at bounding box center [237, 120] width 475 height 658
click at [467, 107] on div "WEFTEC 2025 Sep 27, 2025 to Oct 1, 2025 (5 days) Sep 27, 2025 to Oct 1, 2025 Co…" at bounding box center [237, 120] width 475 height 658
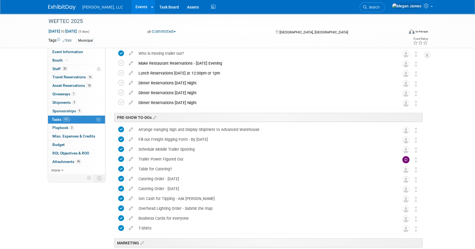
scroll to position [0, 0]
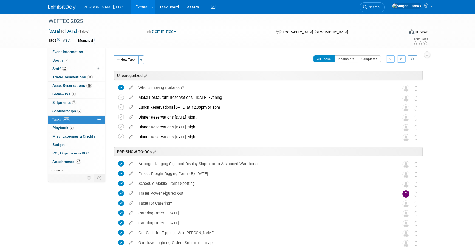
click at [85, 59] on link "Booth" at bounding box center [76, 61] width 57 height 8
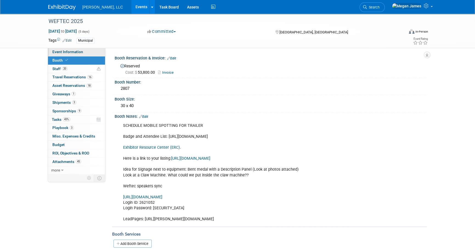
click at [89, 52] on link "Event Information" at bounding box center [76, 52] width 57 height 8
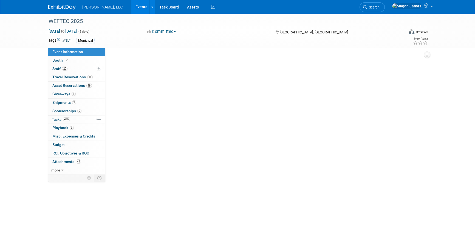
select select "Municipal"
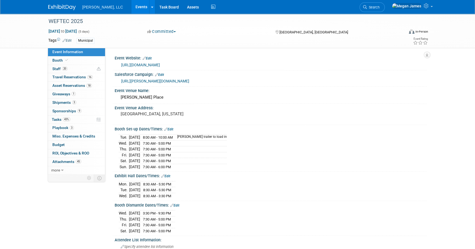
click at [131, 9] on link "Events" at bounding box center [141, 7] width 20 height 14
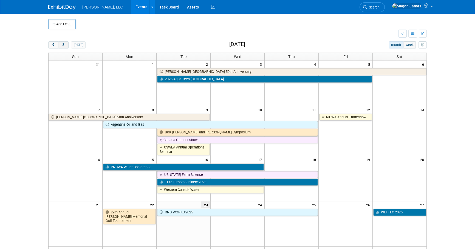
drag, startPoint x: 53, startPoint y: 44, endPoint x: 65, endPoint y: 47, distance: 12.6
click at [53, 44] on span "prev" at bounding box center [53, 45] width 4 height 4
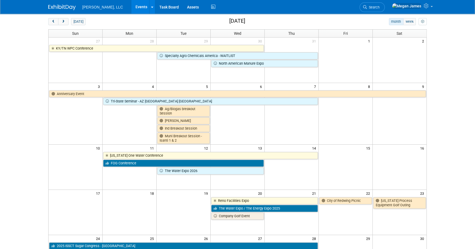
scroll to position [75, 0]
